Goal: Task Accomplishment & Management: Use online tool/utility

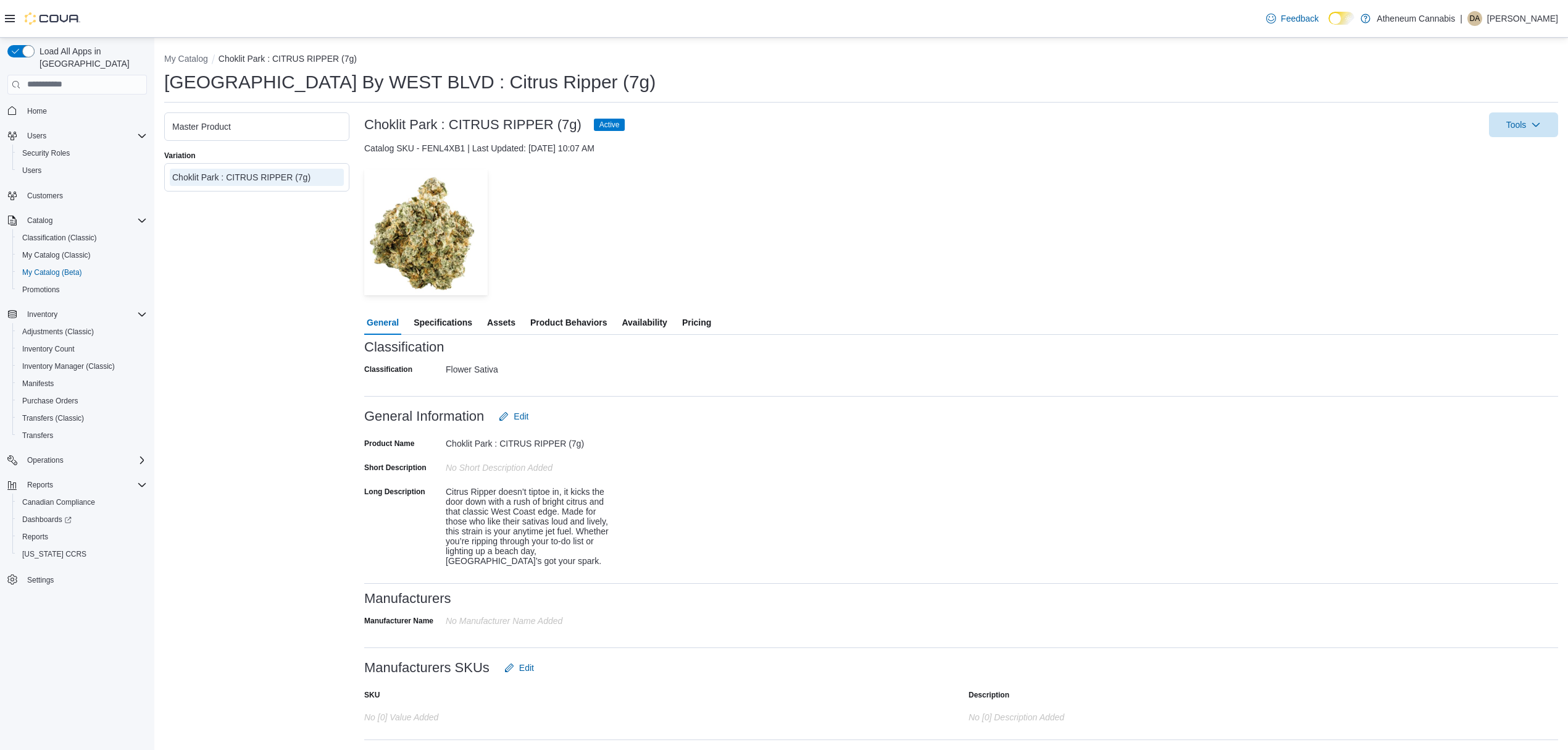
scroll to position [175, 0]
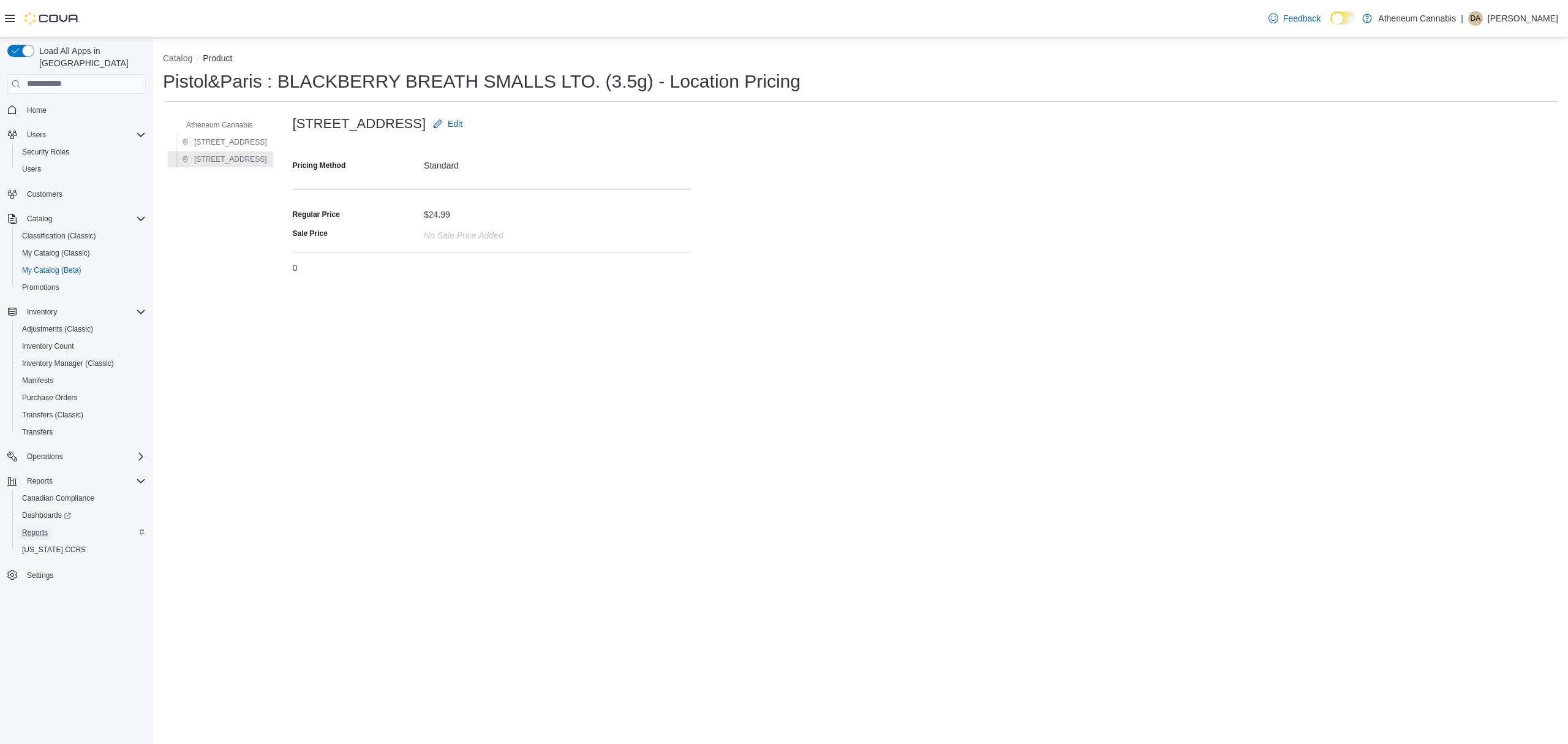
click at [40, 527] on span "Reports" at bounding box center [34, 532] width 26 height 10
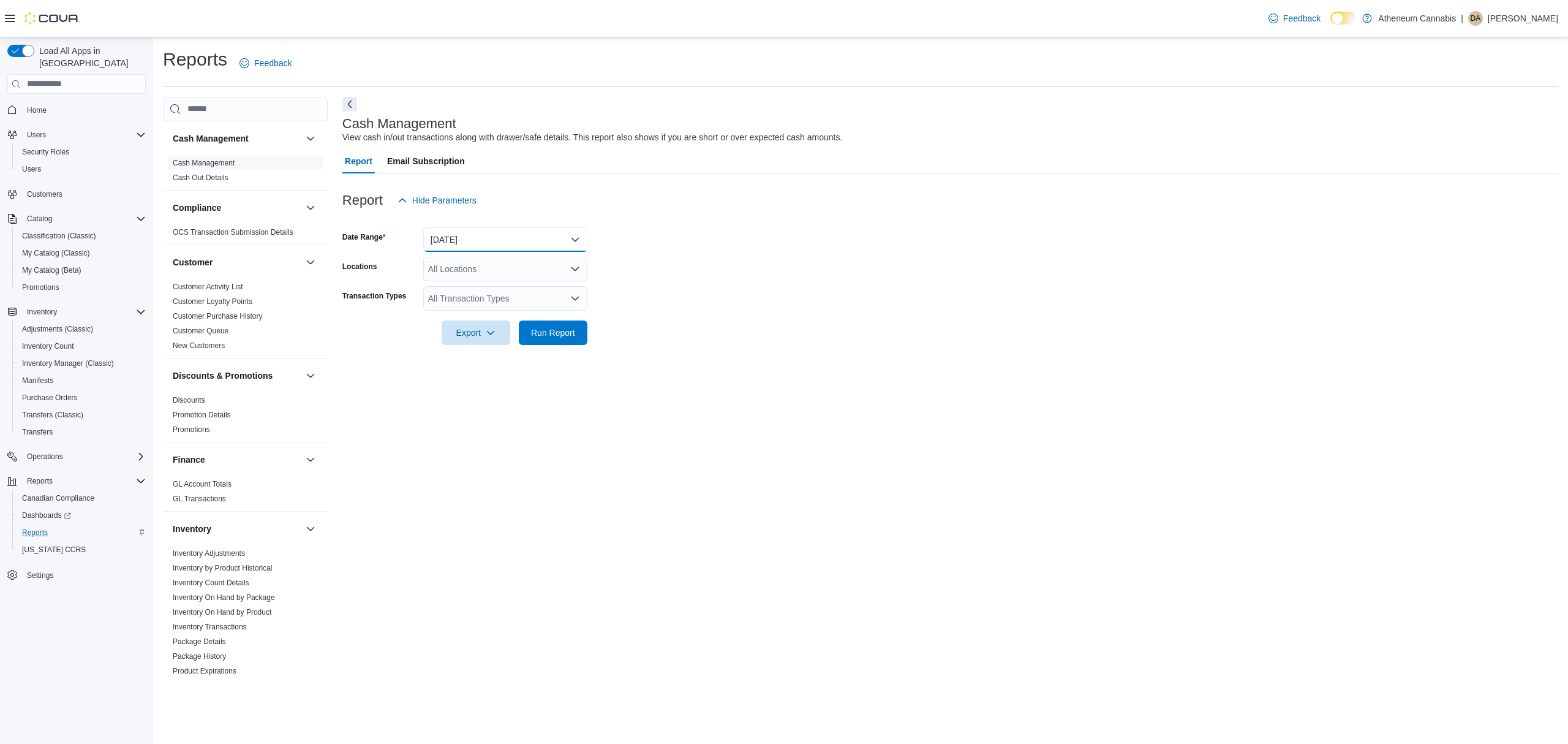
click at [477, 238] on button "Today" at bounding box center [505, 240] width 164 height 25
click at [475, 337] on span "Last 7 Days" at bounding box center [512, 337] width 140 height 15
click at [451, 266] on div "All Locations" at bounding box center [505, 269] width 164 height 25
click at [494, 326] on span "[STREET_ADDRESS]" at bounding box center [491, 325] width 85 height 12
click at [647, 278] on form "Date Range Last 7 Days Locations 255 Vermilion Avenue Transaction Types All Tra…" at bounding box center [950, 279] width 1216 height 132
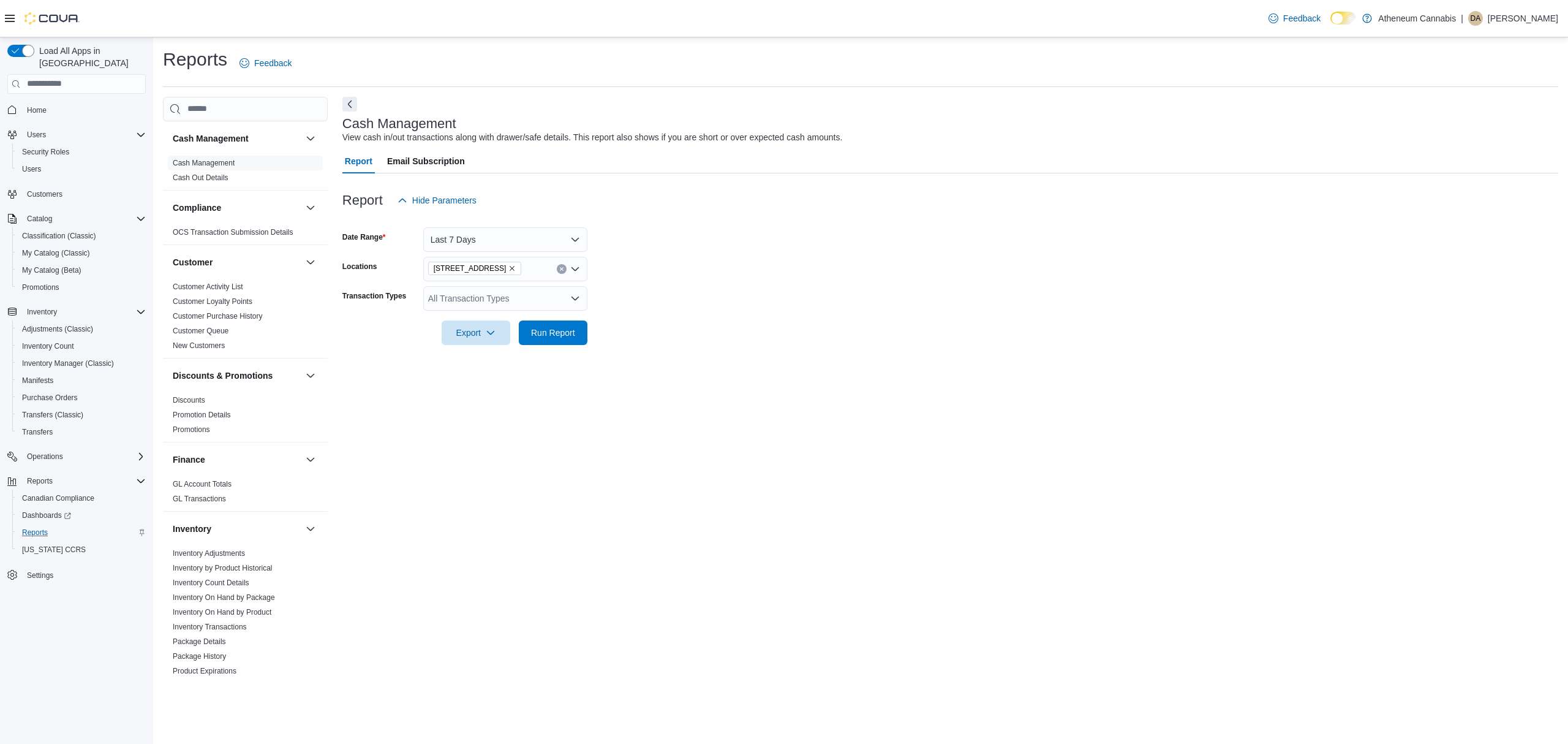
click at [501, 300] on div "All Transaction Types" at bounding box center [505, 298] width 164 height 25
click at [650, 295] on form "Date Range Last 7 Days Locations 255 Vermilion Avenue Transaction Types All Tra…" at bounding box center [950, 279] width 1216 height 132
click at [532, 337] on span "Run Report" at bounding box center [553, 332] width 44 height 12
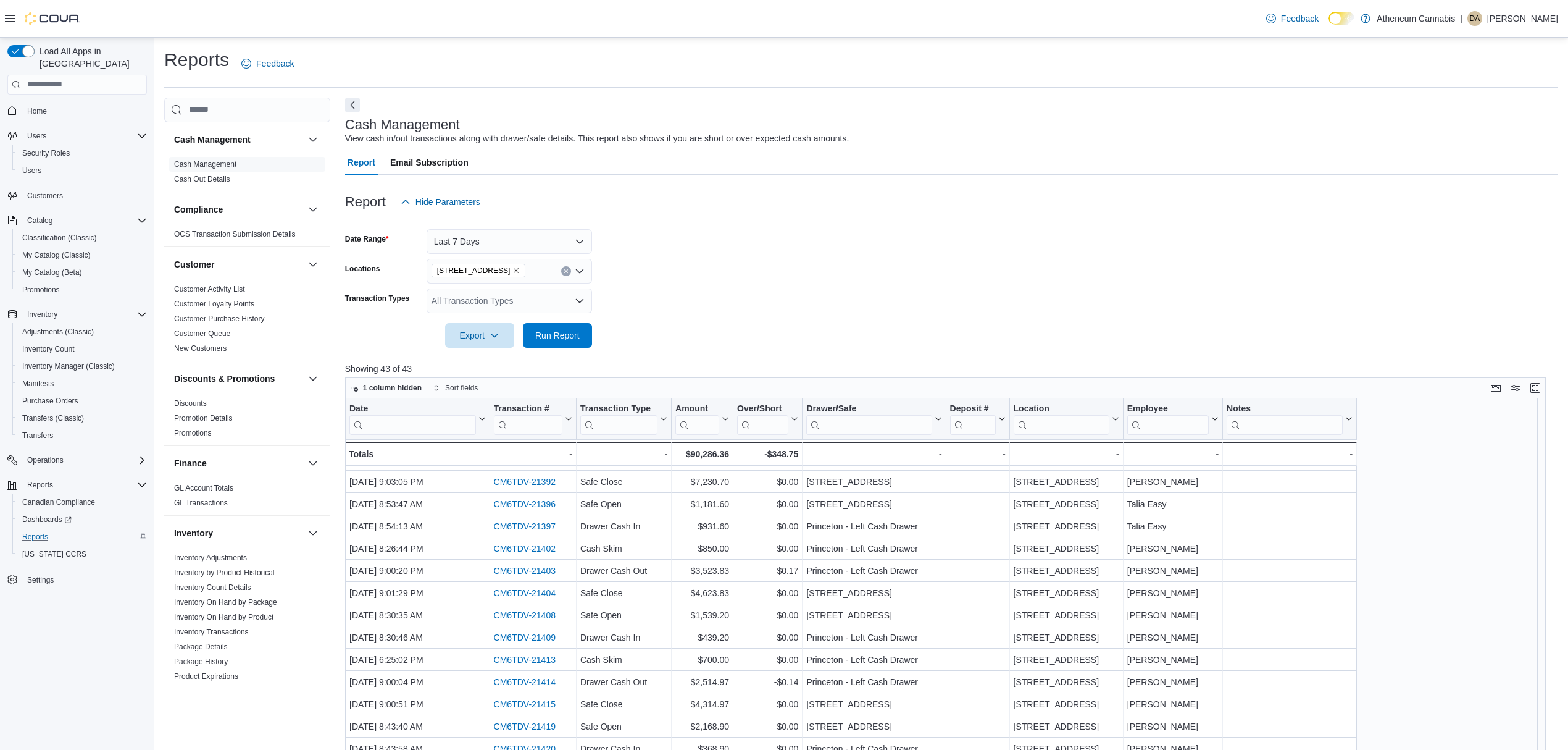
scroll to position [445, 0]
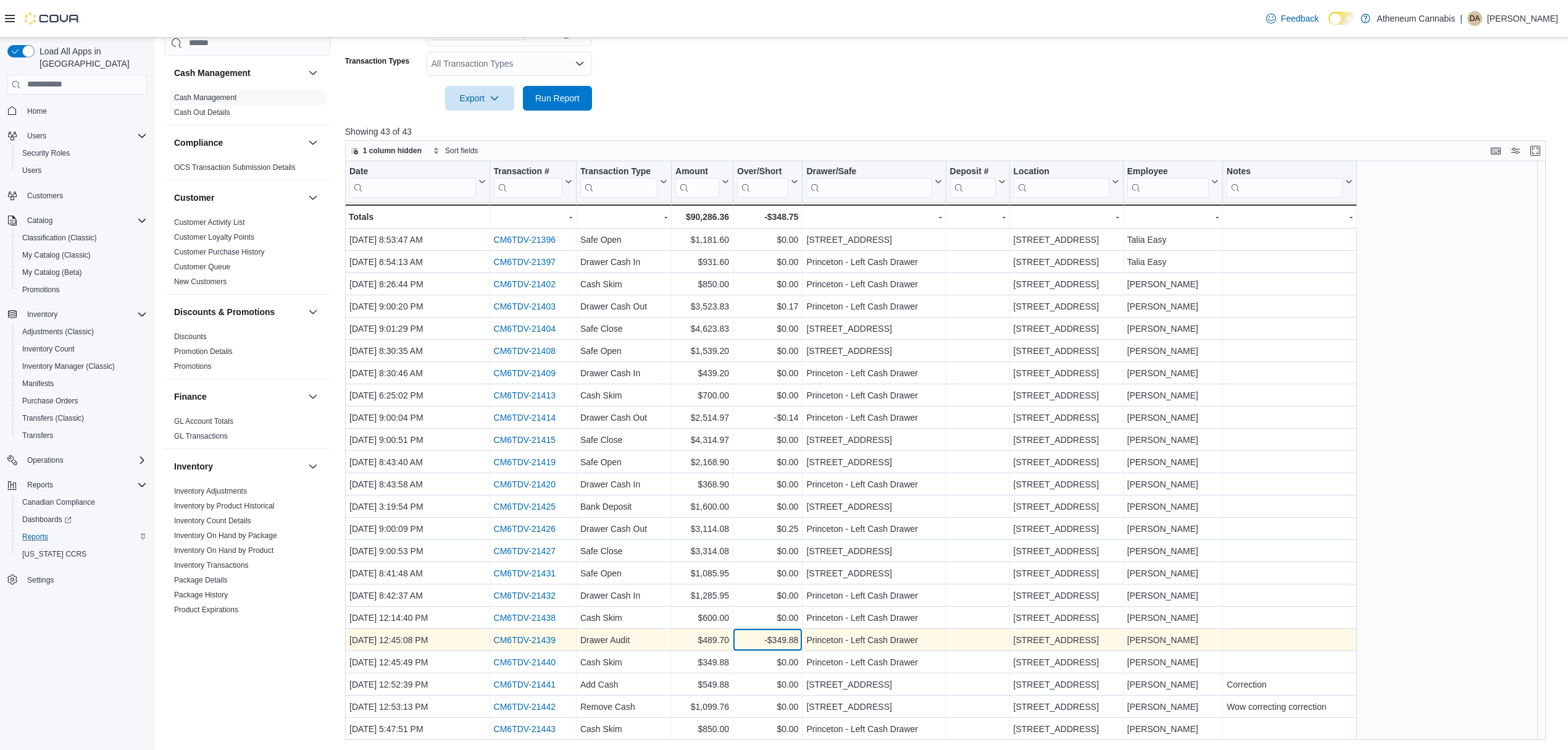
drag, startPoint x: 530, startPoint y: 636, endPoint x: 733, endPoint y: 639, distance: 203.0
click at [733, 639] on div "-$349.88 - Over/Short, column 5, row 39" at bounding box center [768, 640] width 69 height 22
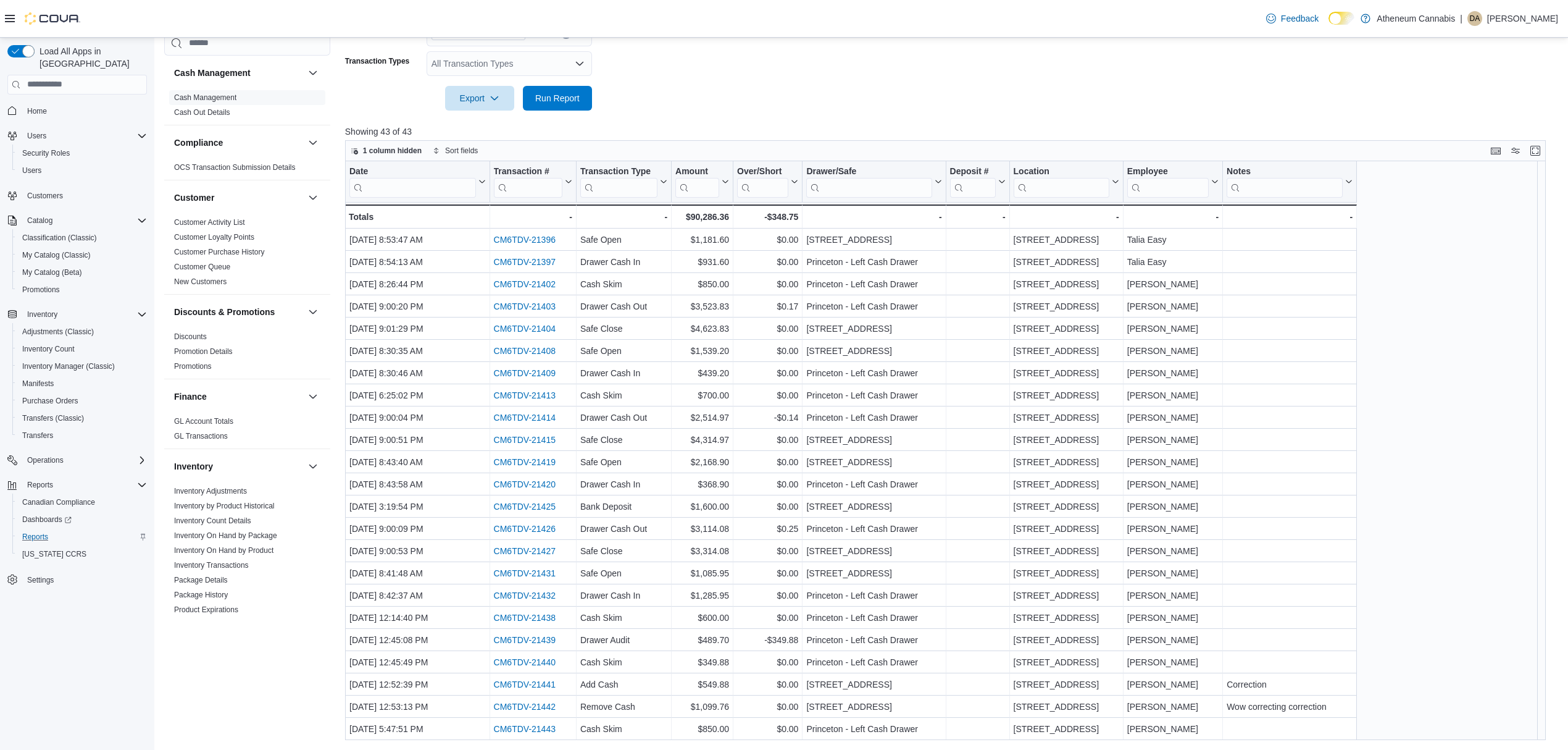
drag, startPoint x: 648, startPoint y: 528, endPoint x: 271, endPoint y: 675, distance: 404.6
click at [271, 675] on div "Cash Management Cash Management Cash Out Details Compliance OCS Transaction Sub…" at bounding box center [247, 368] width 166 height 675
click at [805, 96] on form "Date Range Last 7 Days Locations 255 Vermilion Avenue Transaction Types All Tra…" at bounding box center [951, 44] width 1213 height 133
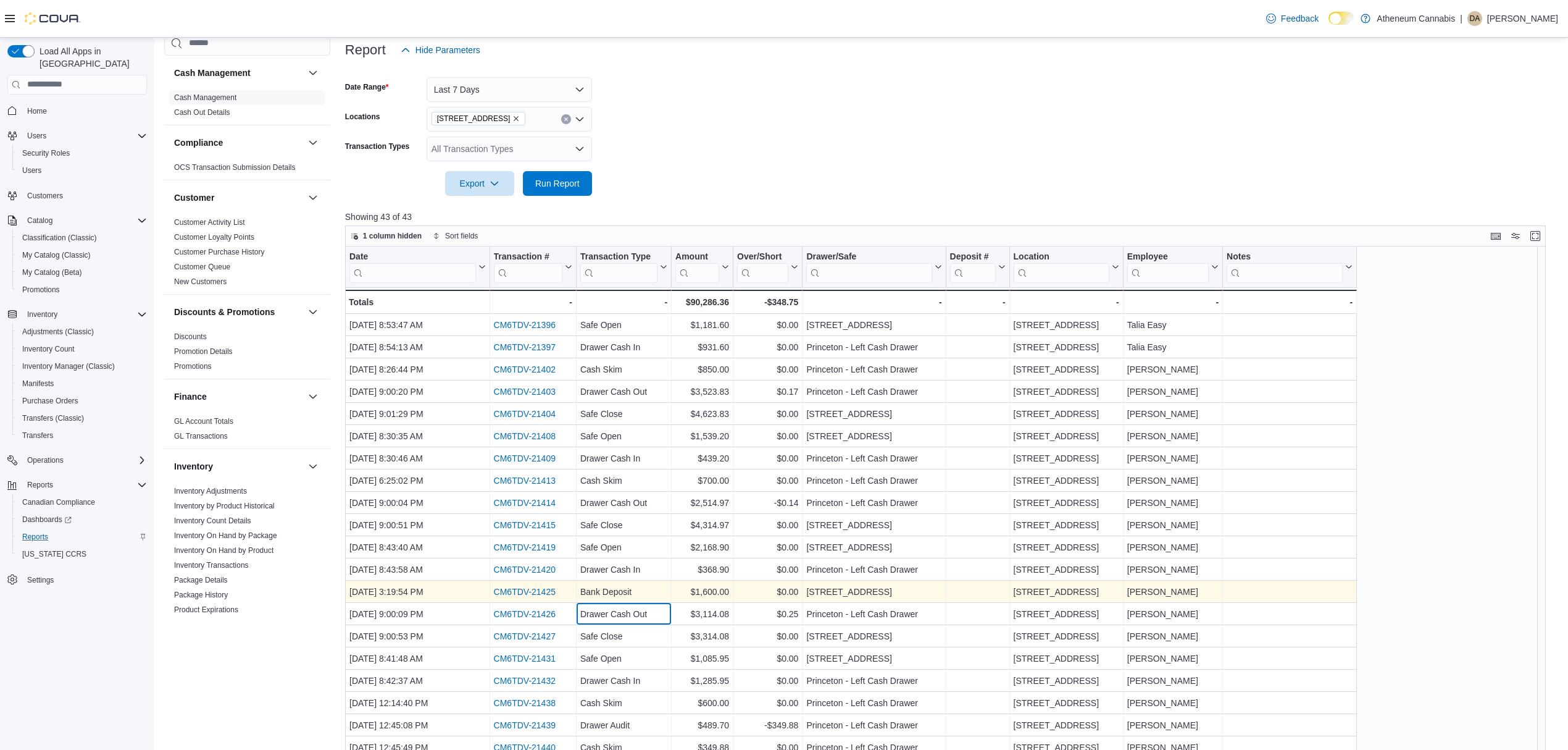
scroll to position [237, 0]
